Goal: Find specific page/section: Find specific page/section

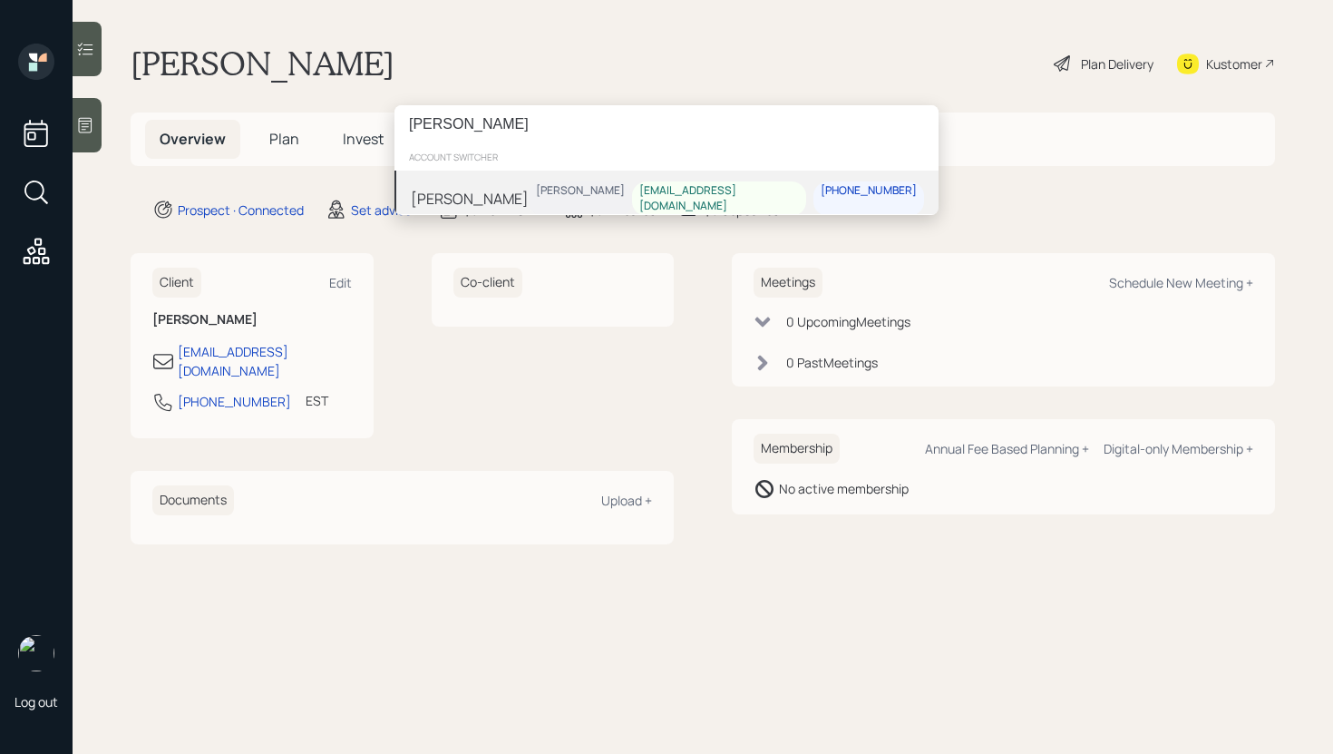
type input "[PERSON_NAME]"
click at [580, 192] on div "[PERSON_NAME] [PERSON_NAME] [EMAIL_ADDRESS][DOMAIN_NAME] [PHONE_NUMBER]" at bounding box center [666, 198] width 544 height 56
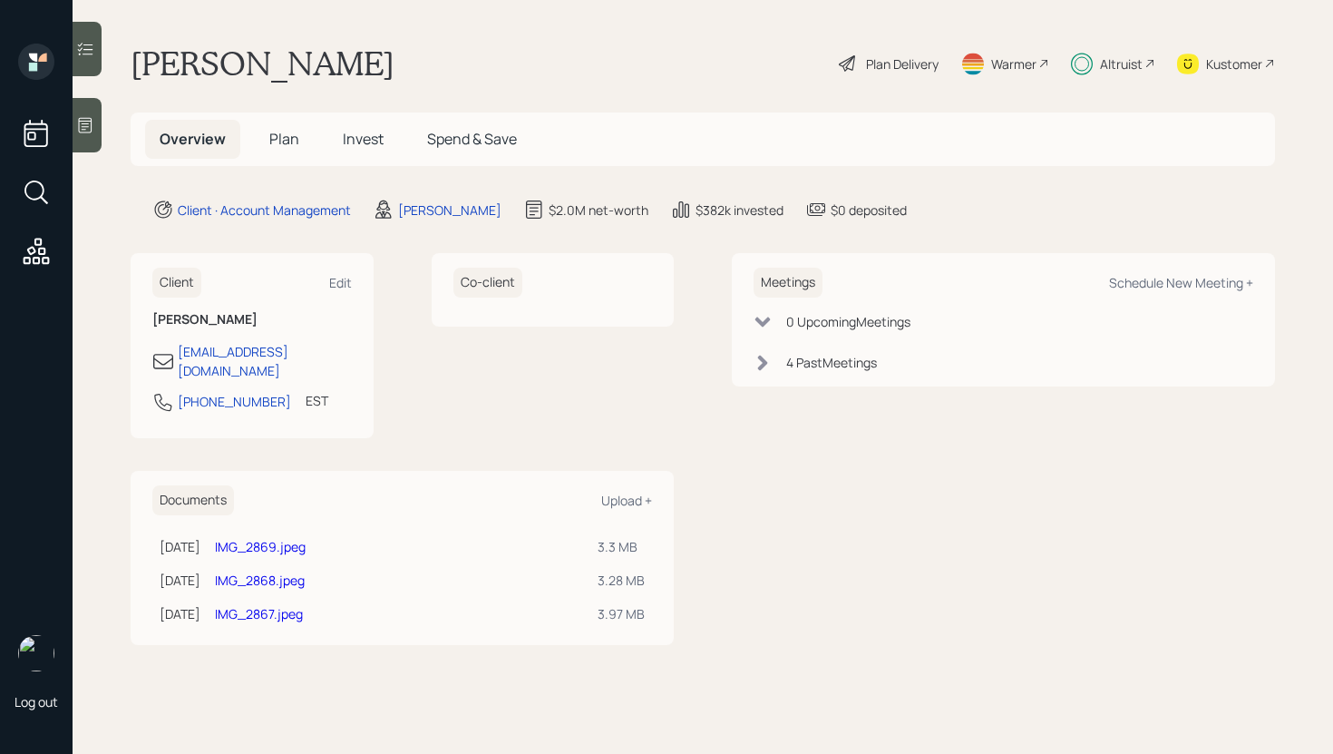
click at [88, 55] on icon at bounding box center [85, 49] width 18 height 18
